Goal: Transaction & Acquisition: Book appointment/travel/reservation

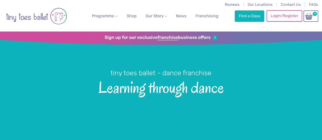
click at [283, 21] on link "Login/Register" at bounding box center [284, 15] width 36 height 11
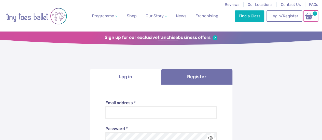
click at [307, 15] on img at bounding box center [309, 15] width 10 height 7
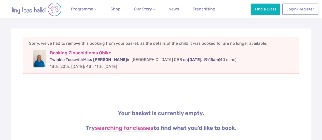
scroll to position [80, 0]
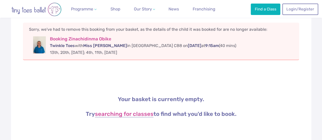
click at [259, 16] on div "Find a Class Login/Register" at bounding box center [283, 9] width 67 height 18
click at [292, 10] on link "Login/Register" at bounding box center [300, 8] width 36 height 11
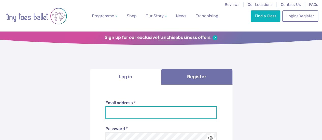
click at [181, 117] on input "Email address *" at bounding box center [160, 112] width 111 height 13
type input "**********"
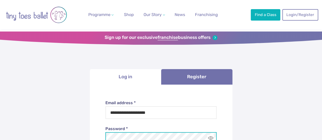
scroll to position [5, 0]
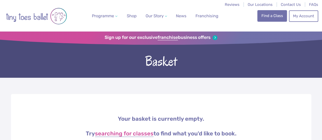
click at [268, 14] on link "Find a Class" at bounding box center [271, 15] width 29 height 11
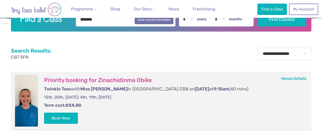
scroll to position [134, 0]
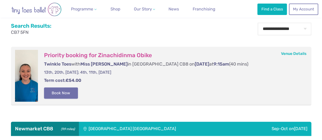
click at [62, 91] on button "Book Now" at bounding box center [61, 92] width 34 height 11
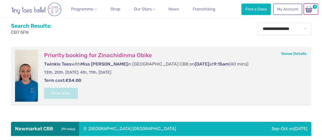
click at [308, 11] on img at bounding box center [309, 9] width 10 height 7
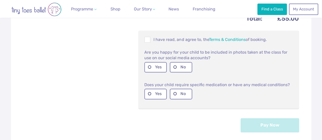
scroll to position [216, 0]
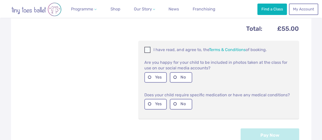
click at [149, 48] on span at bounding box center [148, 50] width 6 height 5
click at [178, 101] on label "No" at bounding box center [181, 104] width 22 height 10
click at [179, 74] on label "No" at bounding box center [181, 77] width 22 height 10
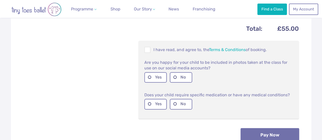
click at [244, 130] on button "Pay Now" at bounding box center [269, 135] width 58 height 14
